Goal: Information Seeking & Learning: Understand process/instructions

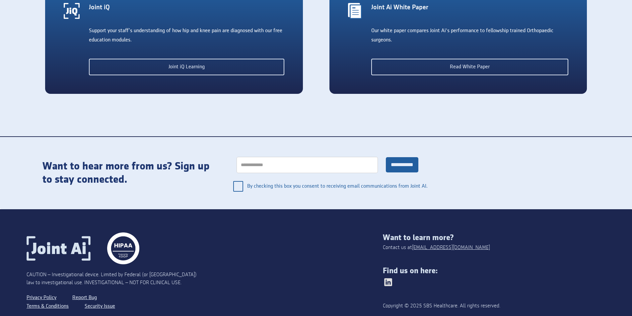
scroll to position [1493, 0]
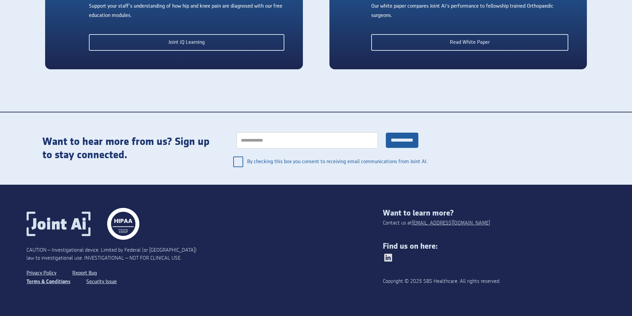
click at [66, 283] on link "Terms & Conditions" at bounding box center [49, 282] width 44 height 9
click at [46, 276] on link "Privacy Policy" at bounding box center [43, 273] width 32 height 9
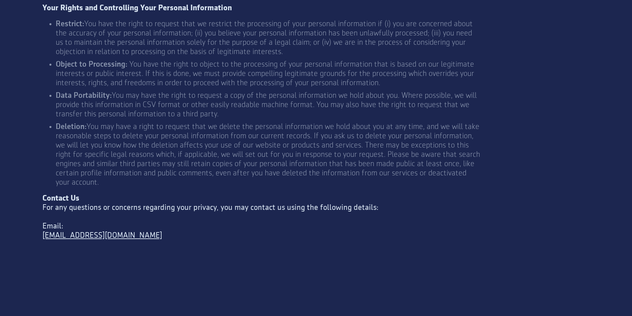
scroll to position [2120, 0]
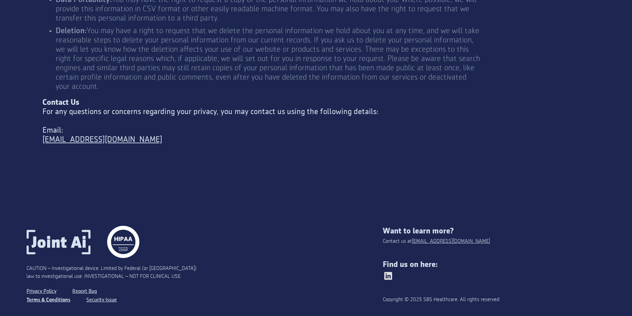
click at [58, 296] on link "Terms & Conditions" at bounding box center [49, 300] width 44 height 9
click at [56, 296] on link "Terms & Conditions" at bounding box center [49, 300] width 44 height 9
click at [46, 287] on div "Privacy Policy Report Bug Terms & Conditions Security Issue" at bounding box center [205, 299] width 356 height 24
click at [45, 296] on link "Terms & Conditions" at bounding box center [49, 300] width 44 height 9
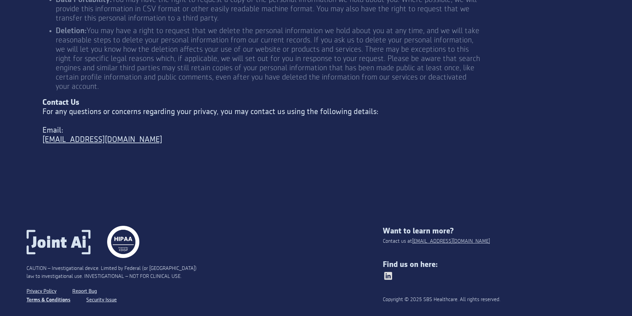
click at [47, 296] on link "Terms & Conditions" at bounding box center [49, 300] width 44 height 9
click at [41, 296] on link "Terms & Conditions" at bounding box center [49, 300] width 44 height 9
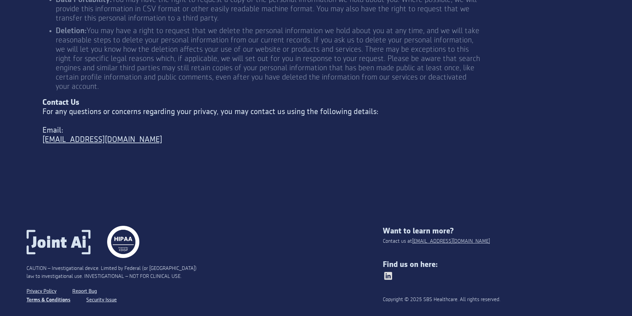
click at [41, 296] on link "Terms & Conditions" at bounding box center [49, 300] width 44 height 9
